Goal: Task Accomplishment & Management: Complete application form

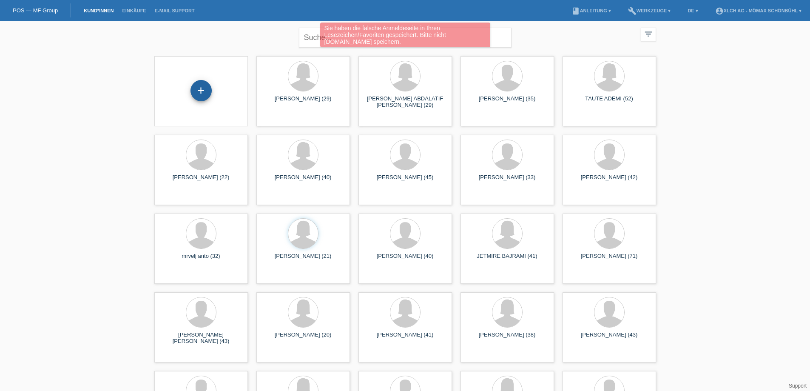
click at [197, 93] on div "+" at bounding box center [201, 90] width 21 height 21
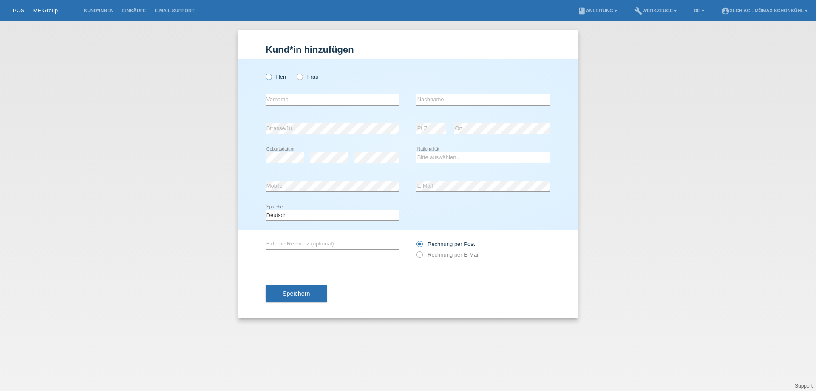
click at [273, 76] on label "Herr" at bounding box center [276, 77] width 21 height 6
click at [271, 76] on input "Herr" at bounding box center [269, 77] width 6 height 6
radio input "true"
click at [286, 102] on input "text" at bounding box center [333, 99] width 134 height 11
type input "Haileab"
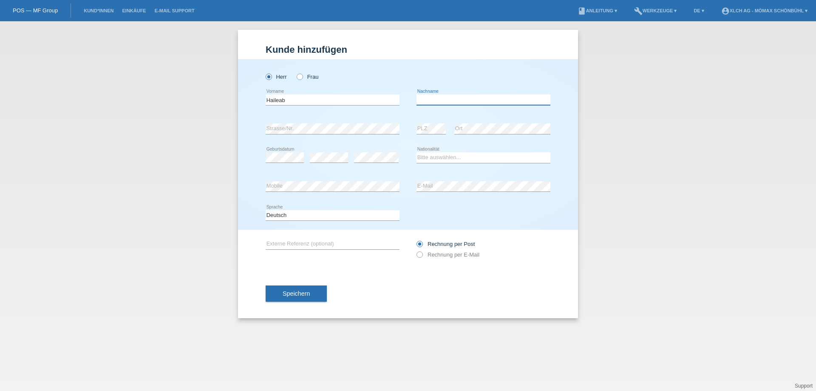
click at [442, 101] on input "text" at bounding box center [484, 99] width 134 height 11
type input "g"
type input "[PERSON_NAME]"
click at [437, 161] on select "Bitte auswählen... Schweiz Deutschland Liechtenstein Österreich ------------ Af…" at bounding box center [484, 157] width 134 height 10
select select "ER"
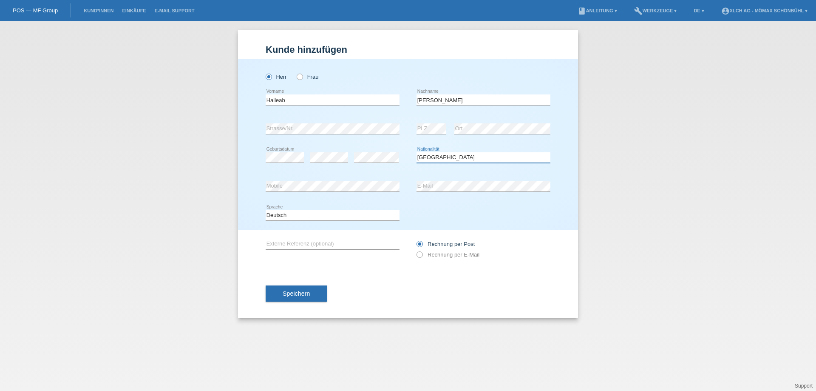
click at [417, 152] on select "Bitte auswählen... Schweiz Deutschland Liechtenstein Österreich ------------ Af…" at bounding box center [484, 157] width 134 height 10
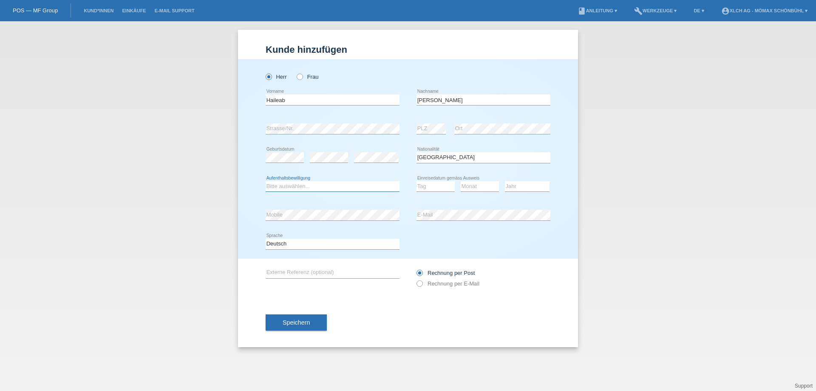
click at [344, 185] on select "Bitte auswählen... C B B - Flüchtlingsstatus Andere" at bounding box center [333, 186] width 134 height 10
select select "B"
click at [266, 181] on select "Bitte auswählen... C B B - Flüchtlingsstatus Andere" at bounding box center [333, 186] width 134 height 10
click at [439, 186] on select "Tag 01 02 03 04 05 06 07 08 09 10 11" at bounding box center [436, 186] width 38 height 10
select select "05"
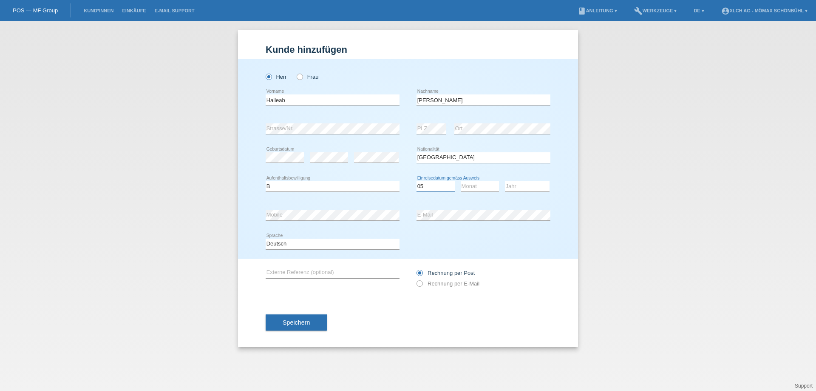
click at [417, 181] on select "Tag 01 02 03 04 05 06 07 08 09 10 11" at bounding box center [436, 186] width 38 height 10
click at [469, 190] on select "Monat 01 02 03 04 05 06 07 08 09 10 11" at bounding box center [480, 186] width 38 height 10
select select "05"
click at [461, 181] on select "Monat 01 02 03 04 05 06 07 08 09 10 11" at bounding box center [480, 186] width 38 height 10
click at [517, 182] on select "Jahr 2025 2024 2023 2022 2021 2020 2019 2018 2017 2016 2015 2014 2013 2012 2011…" at bounding box center [527, 186] width 45 height 10
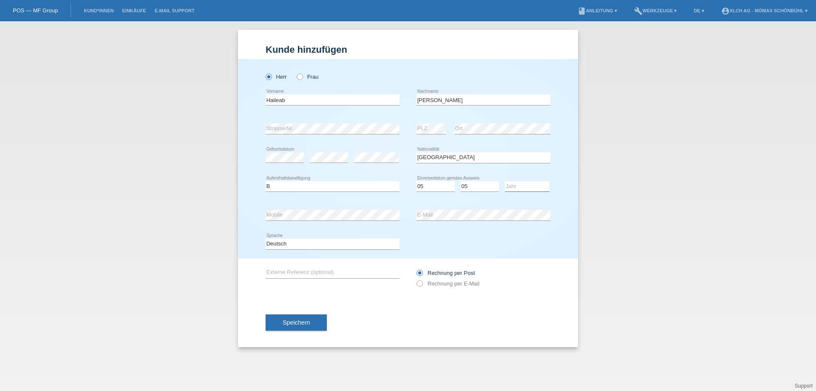
select select "2014"
click at [505, 181] on select "Jahr 2025 2024 2023 2022 2021 2020 2019 2018 2017 2016 2015 2014 2013 2012 2011…" at bounding box center [527, 186] width 45 height 10
click at [415, 279] on icon at bounding box center [415, 279] width 0 height 0
click at [422, 283] on input "Rechnung per E-Mail" at bounding box center [420, 285] width 6 height 11
radio input "true"
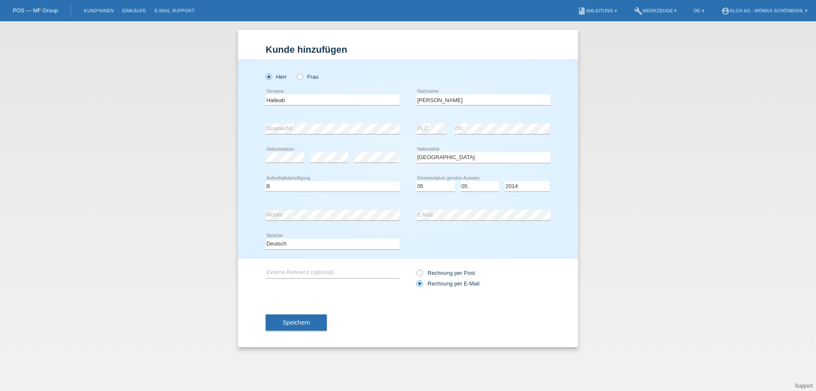
drag, startPoint x: 280, startPoint y: 327, endPoint x: 277, endPoint y: 319, distance: 9.0
click at [280, 327] on button "Speichern" at bounding box center [296, 322] width 61 height 16
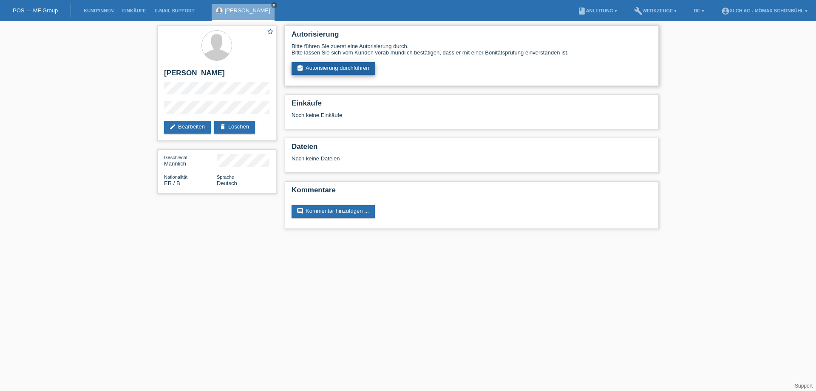
click at [343, 68] on link "assignment_turned_in Autorisierung durchführen" at bounding box center [334, 68] width 84 height 13
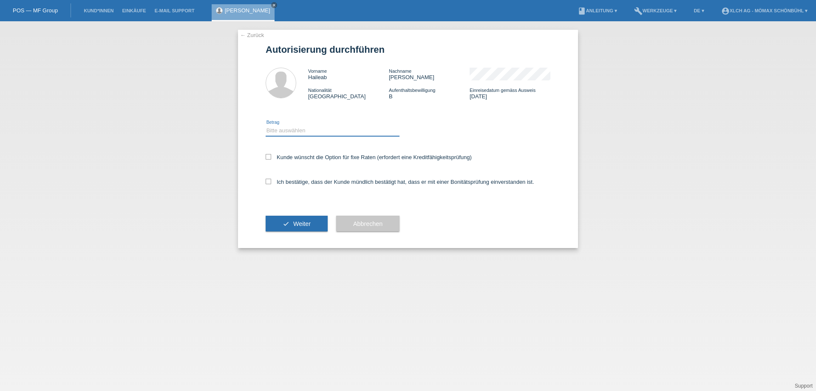
click at [292, 132] on select "Bitte auswählen CHF 1.00 - CHF 499.00 CHF 500.00 - CHF 1'999.00 CHF 2'000.00 - …" at bounding box center [333, 130] width 134 height 10
select select "2"
click at [266, 125] on select "Bitte auswählen CHF 1.00 - CHF 499.00 CHF 500.00 - CHF 1'999.00 CHF 2'000.00 - …" at bounding box center [333, 130] width 134 height 10
click at [270, 156] on icon at bounding box center [269, 157] width 6 height 6
click at [270, 156] on input "Kunde wünscht die Option für fixe Raten (erfordert eine Kreditfähigkeitsprüfung)" at bounding box center [269, 157] width 6 height 6
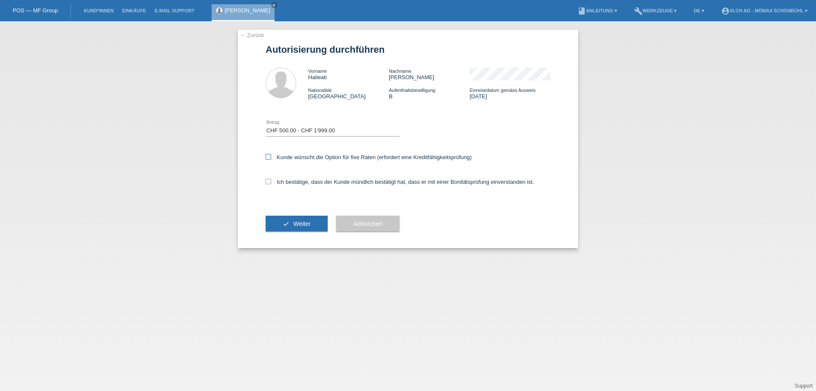
checkbox input "true"
click at [269, 185] on div "Ich bestätige, dass der Kunde mündlich bestätigt hat, dass er mit einer Bonität…" at bounding box center [408, 184] width 285 height 29
click at [284, 220] on button "check Weiter" at bounding box center [297, 224] width 62 height 16
click at [268, 187] on div "Ich bestätige, dass der Kunde mündlich bestätigt hat, dass er mit einer Bonität…" at bounding box center [408, 184] width 285 height 29
click at [268, 185] on div "Ich bestätige, dass der Kunde mündlich bestätigt hat, dass er mit einer Bonität…" at bounding box center [408, 184] width 285 height 29
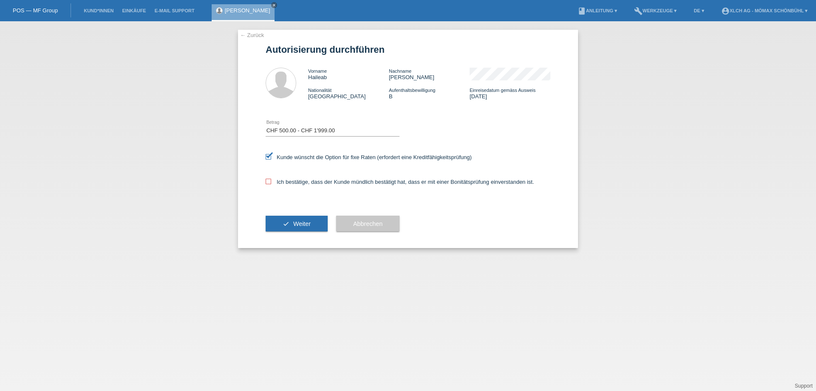
click at [268, 183] on icon at bounding box center [269, 182] width 6 height 6
click at [268, 183] on input "Ich bestätige, dass der Kunde mündlich bestätigt hat, dass er mit einer Bonität…" at bounding box center [269, 182] width 6 height 6
checkbox input "true"
click at [288, 224] on icon "check" at bounding box center [286, 223] width 7 height 7
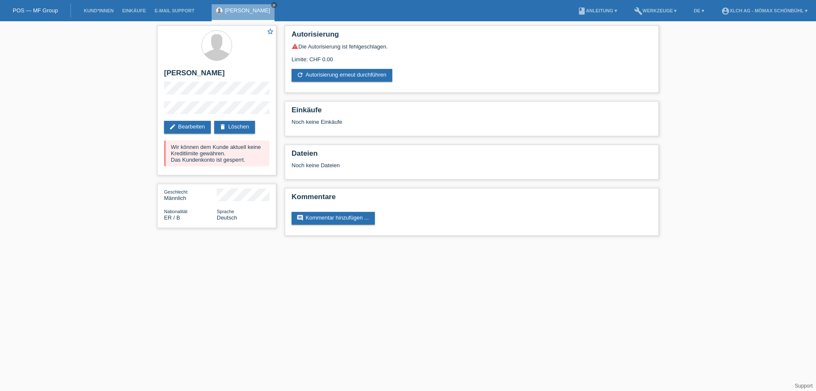
click at [276, 3] on icon "close" at bounding box center [274, 5] width 4 height 4
click at [766, 6] on li "account_circle XLCH AG - Mömax Schönbühl ▾" at bounding box center [764, 11] width 95 height 22
click at [777, 12] on link "account_circle XLCH AG - Mömax Schönbühl ▾" at bounding box center [764, 10] width 95 height 5
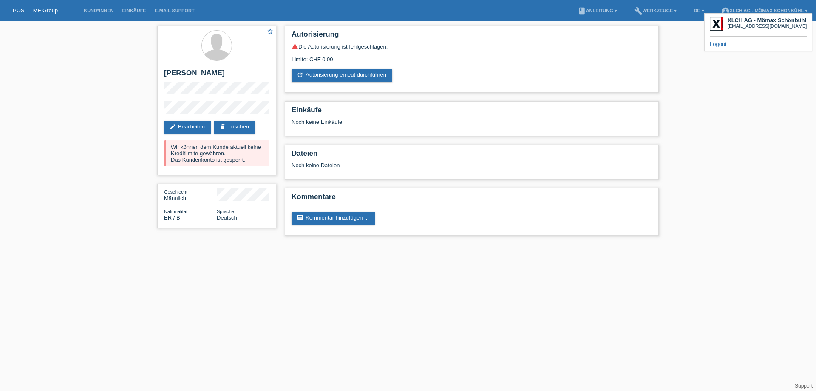
click at [713, 42] on link "Logout" at bounding box center [718, 44] width 17 height 6
